Goal: Task Accomplishment & Management: Complete application form

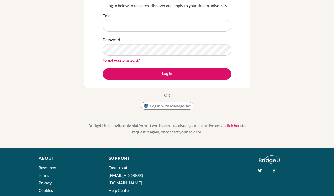
scroll to position [74, 0]
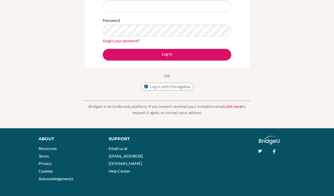
click at [234, 107] on link "click here" at bounding box center [233, 106] width 16 height 5
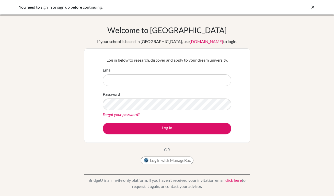
scroll to position [0, 0]
click at [168, 5] on div "You need to sign in or sign up before continuing." at bounding box center [128, 7] width 219 height 6
click at [311, 7] on icon at bounding box center [312, 7] width 5 height 5
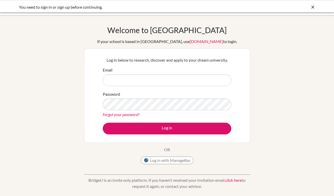
click at [313, 7] on icon at bounding box center [312, 7] width 5 height 5
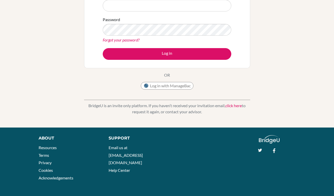
scroll to position [44, 0]
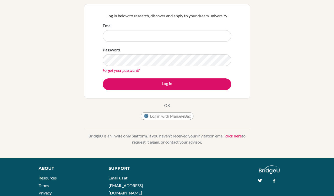
click at [170, 43] on form "Email Password Forgot your password? Log in" at bounding box center [167, 57] width 128 height 68
click at [169, 38] on input "Email" at bounding box center [167, 36] width 128 height 12
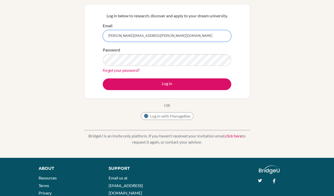
type input "ivania.lobo@delcamposchool.org"
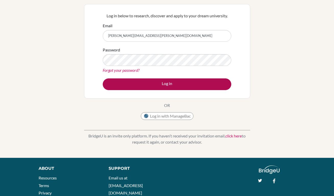
click at [115, 81] on button "Log in" at bounding box center [167, 85] width 128 height 12
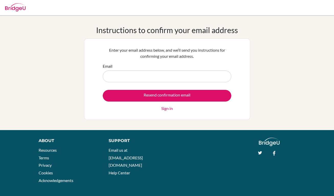
click at [221, 77] on input "Email" at bounding box center [167, 77] width 128 height 12
click at [223, 72] on input "Email" at bounding box center [167, 77] width 128 height 12
